Goal: Navigation & Orientation: Find specific page/section

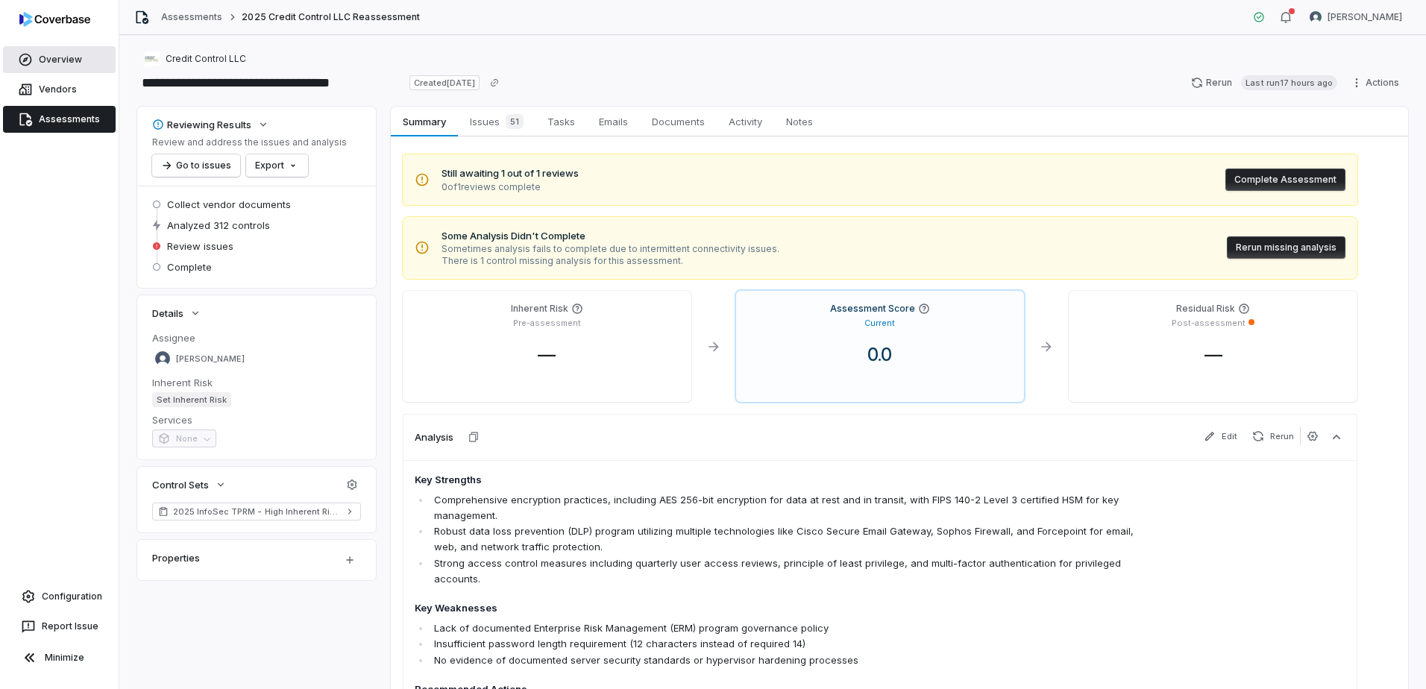
click at [66, 54] on link "Overview" at bounding box center [59, 59] width 113 height 27
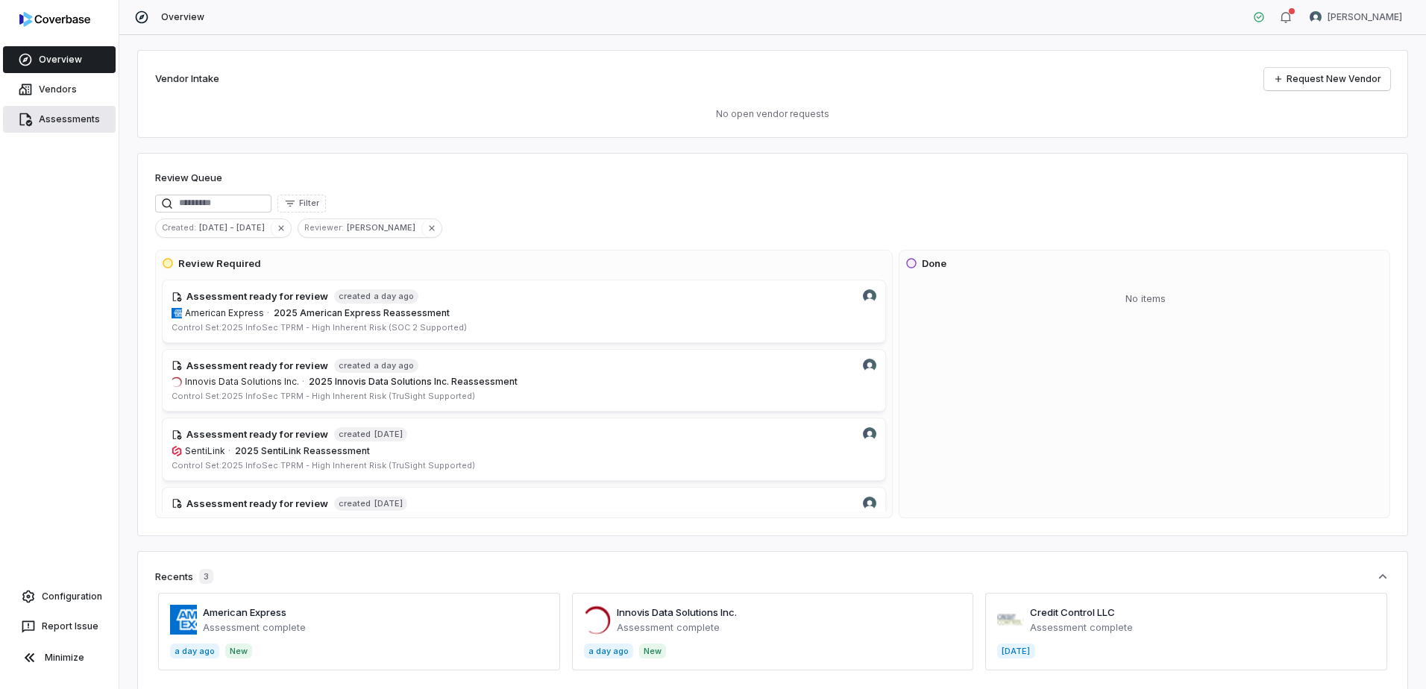
click at [84, 122] on link "Assessments" at bounding box center [59, 119] width 113 height 27
